Goal: Find specific page/section: Find specific page/section

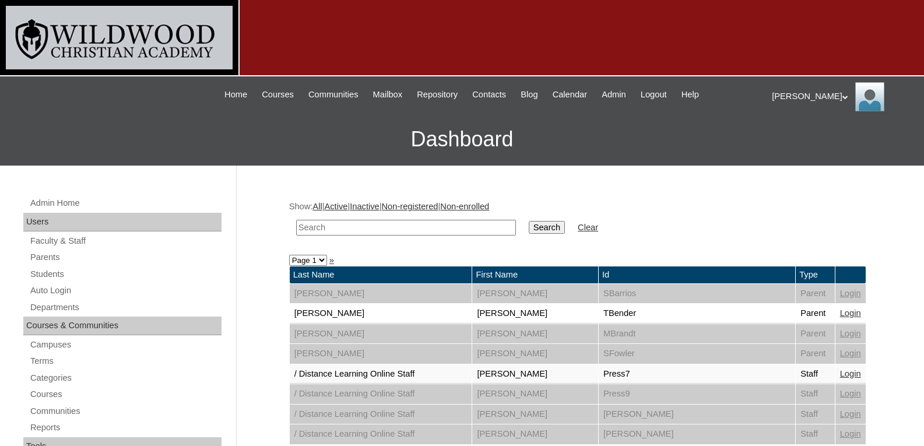
click at [339, 216] on td at bounding box center [405, 227] width 231 height 27
click at [343, 234] on input "text" at bounding box center [406, 228] width 220 height 16
type input "gol"
click at [528, 221] on input "Search" at bounding box center [546, 227] width 36 height 13
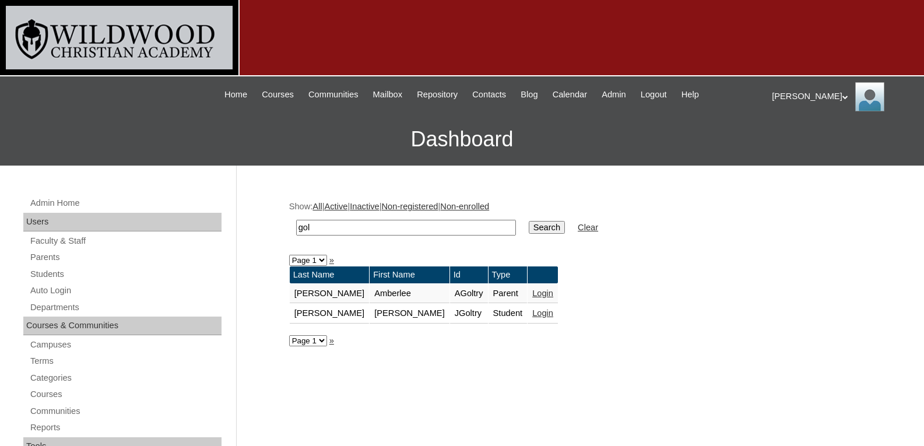
click at [532, 290] on link "Login" at bounding box center [542, 292] width 21 height 9
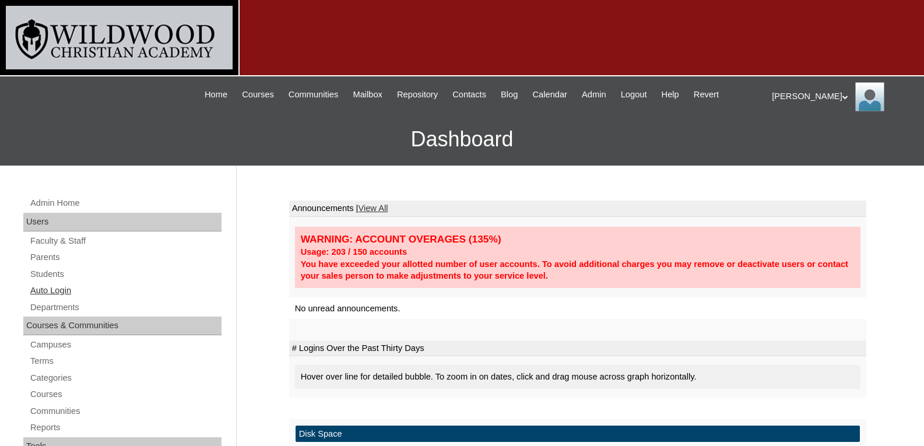
click at [54, 289] on link "Auto Login" at bounding box center [125, 290] width 192 height 15
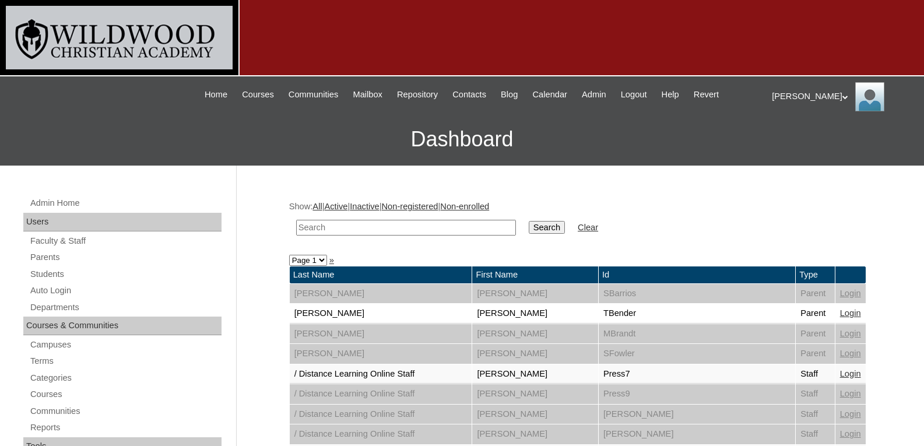
click at [380, 224] on input "text" at bounding box center [406, 228] width 220 height 16
type input "golt"
click at [528, 221] on input "Search" at bounding box center [546, 227] width 36 height 13
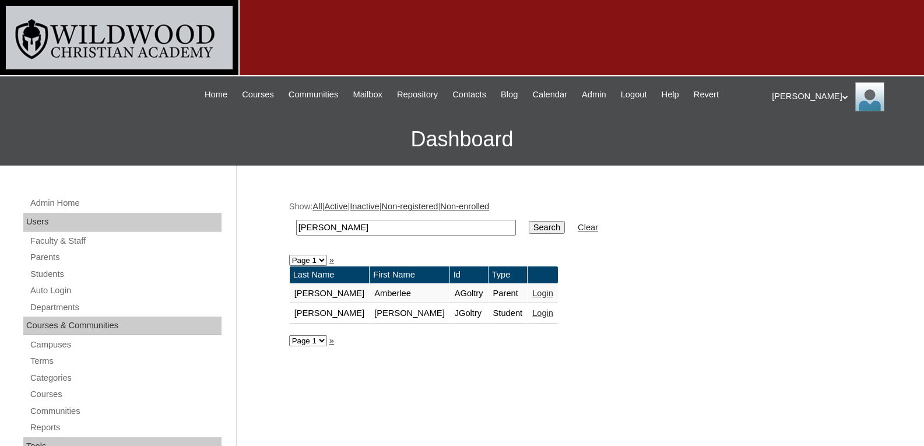
click at [532, 295] on link "Login" at bounding box center [542, 292] width 21 height 9
